Goal: Navigation & Orientation: Understand site structure

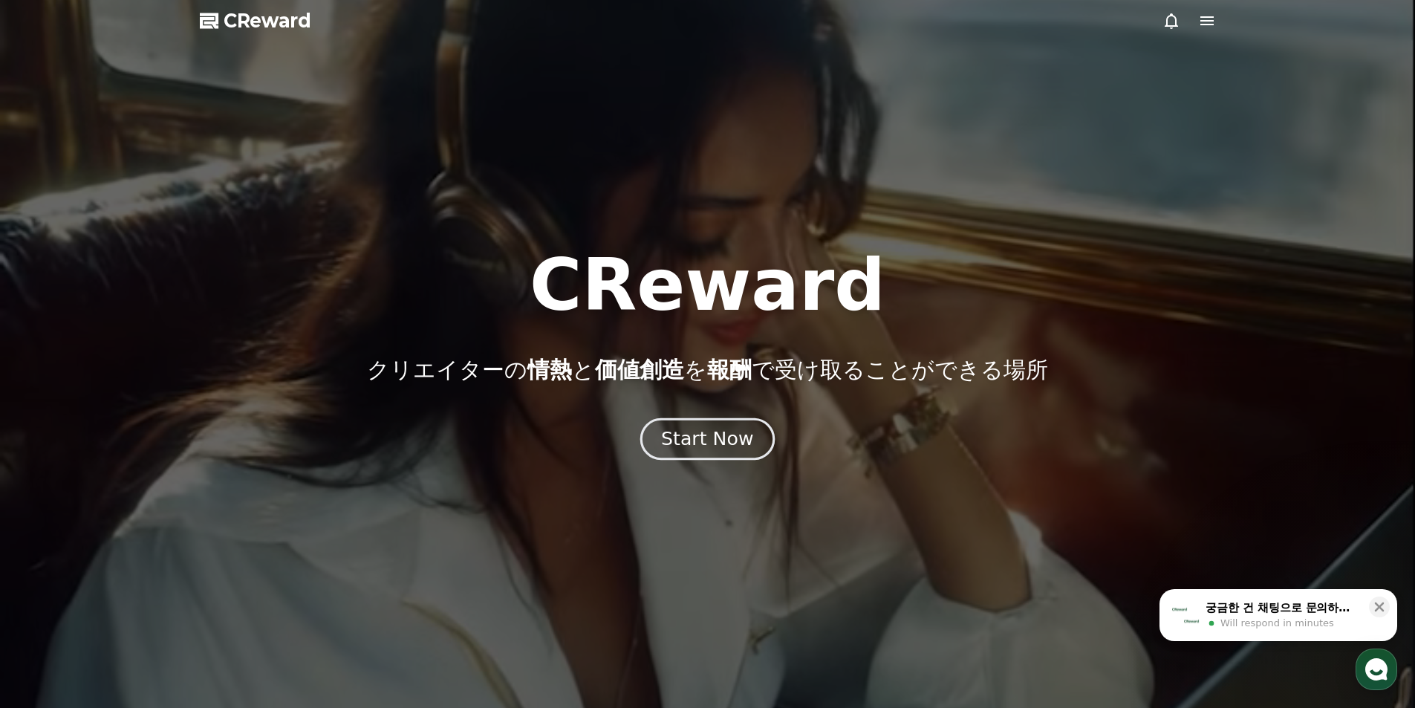
click at [738, 444] on div "Start Now" at bounding box center [707, 438] width 92 height 25
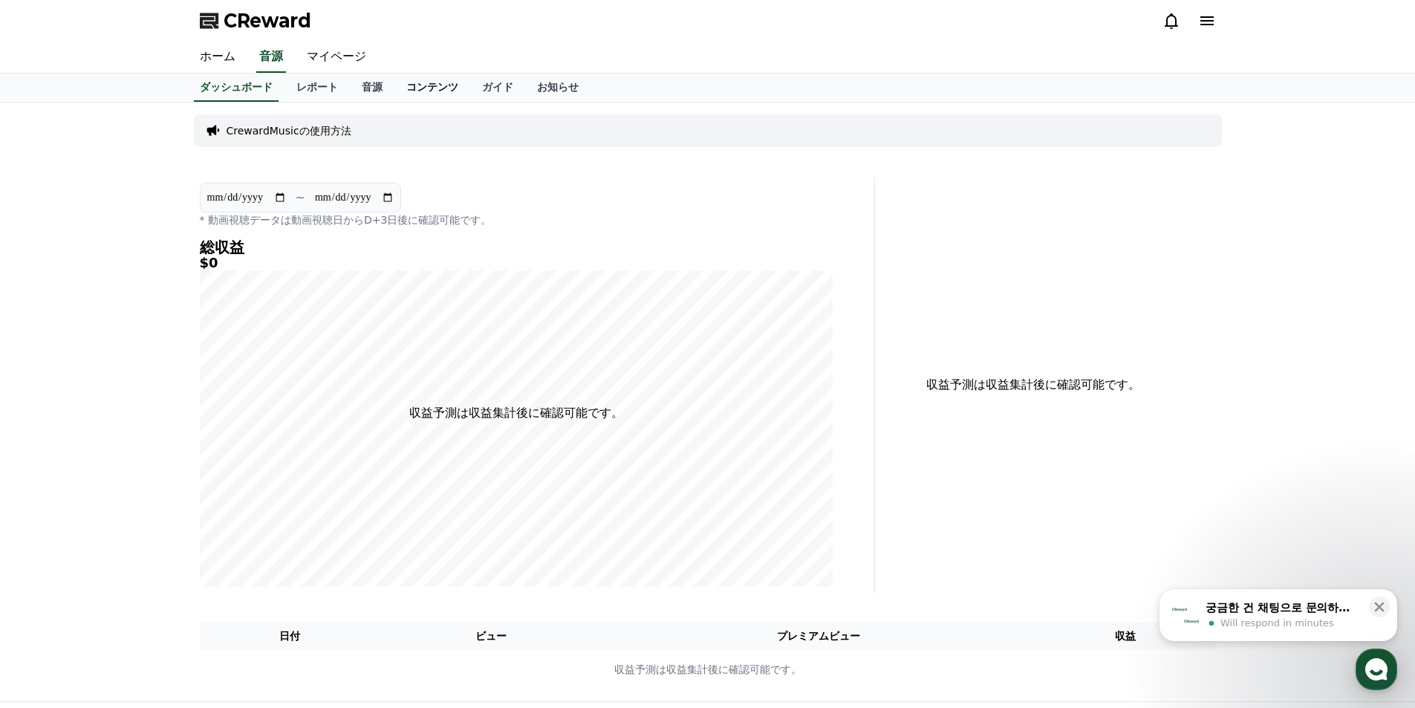
click at [395, 88] on link "コンテンツ" at bounding box center [433, 88] width 76 height 28
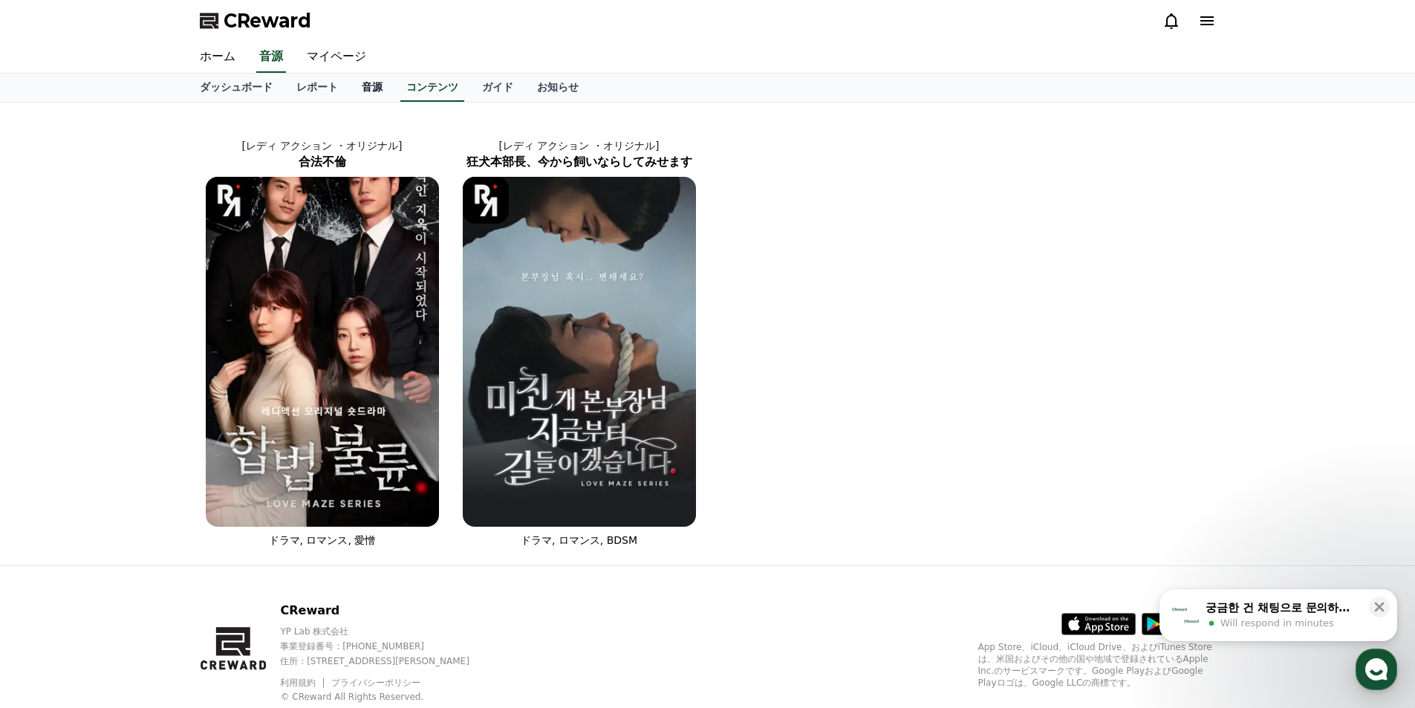
click at [354, 87] on link "音源" at bounding box center [372, 88] width 45 height 28
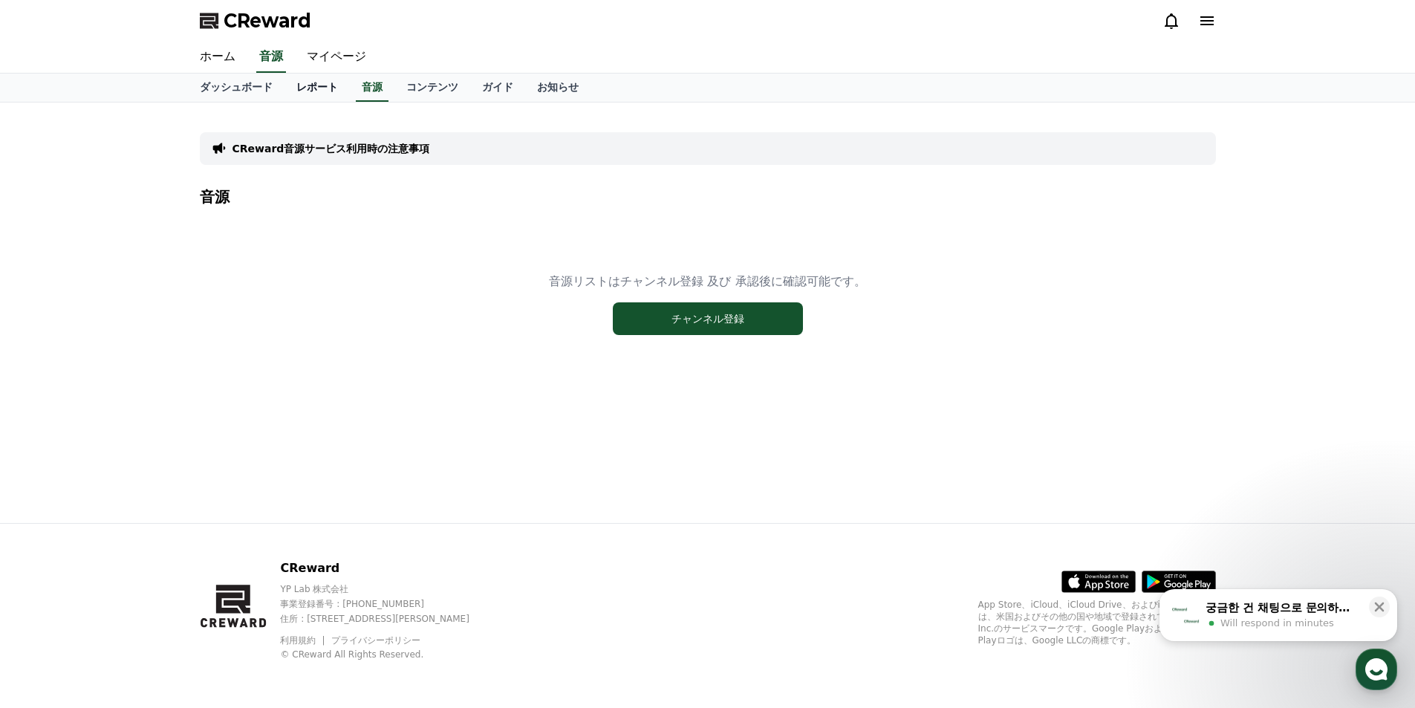
click at [285, 87] on link "レポート" at bounding box center [317, 88] width 65 height 28
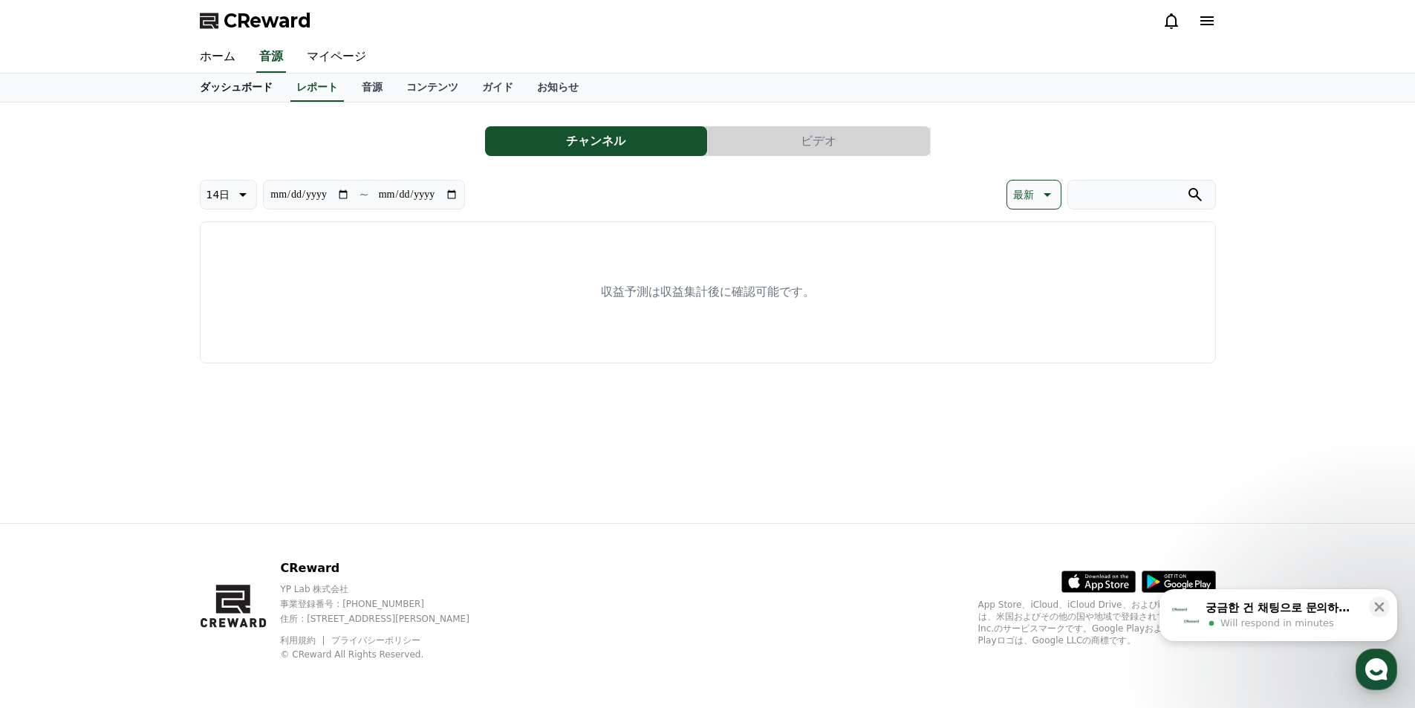
click at [248, 88] on link "ダッシュボード" at bounding box center [236, 88] width 97 height 28
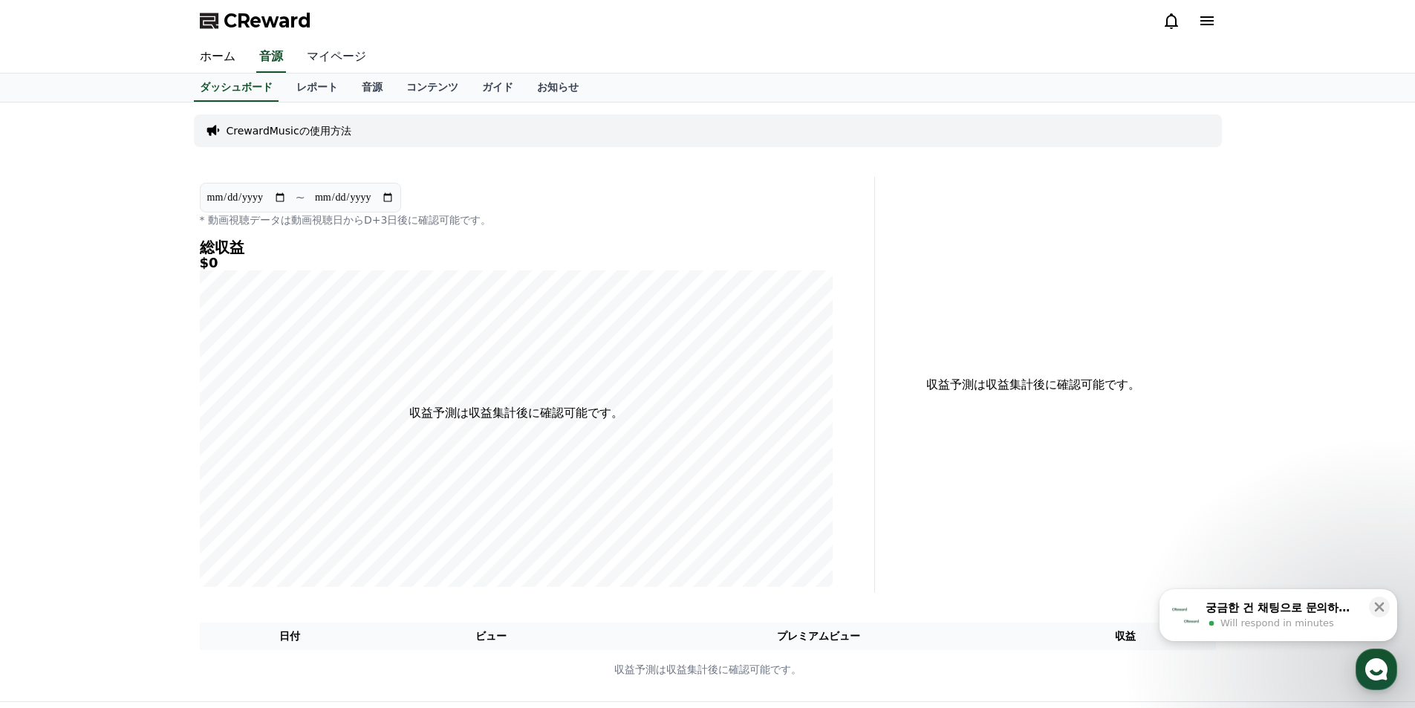
click at [306, 57] on link "マイページ" at bounding box center [336, 57] width 83 height 31
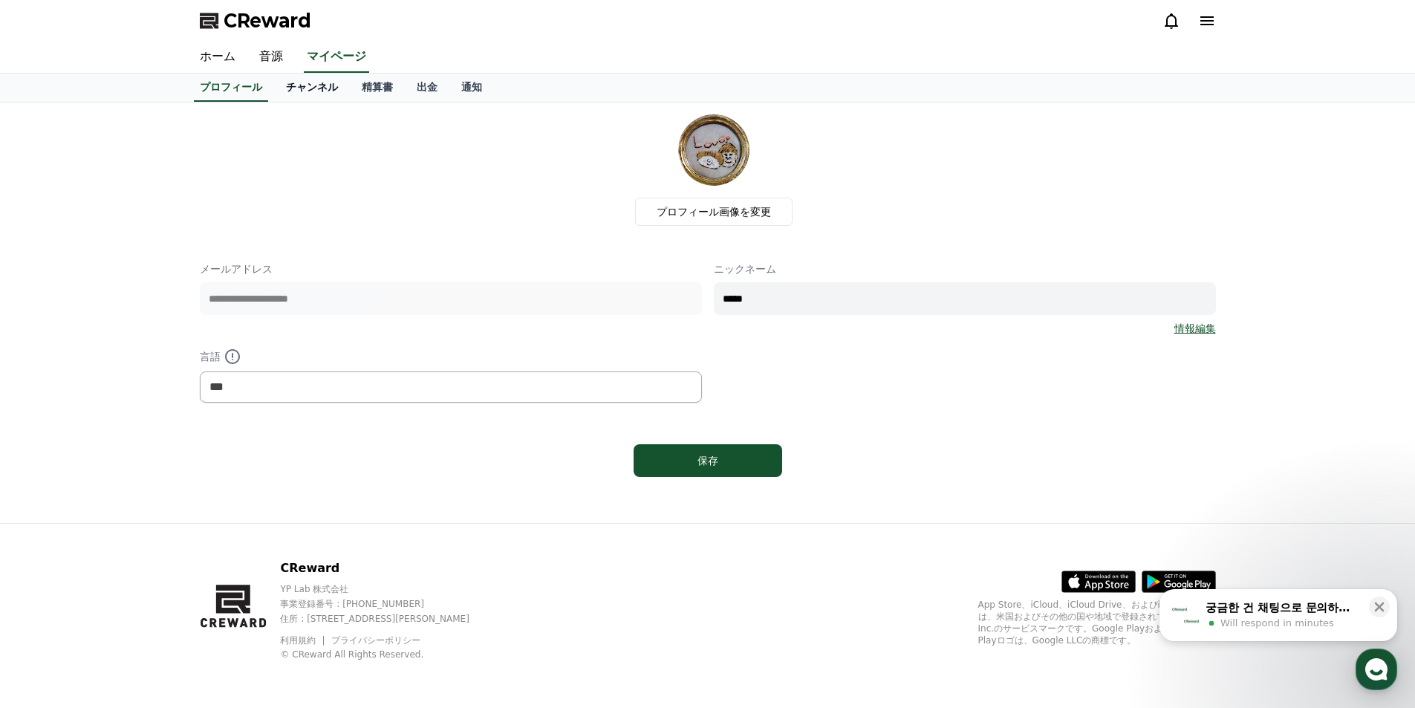
click at [304, 91] on link "チャンネル" at bounding box center [312, 88] width 76 height 28
